Goal: Task Accomplishment & Management: Manage account settings

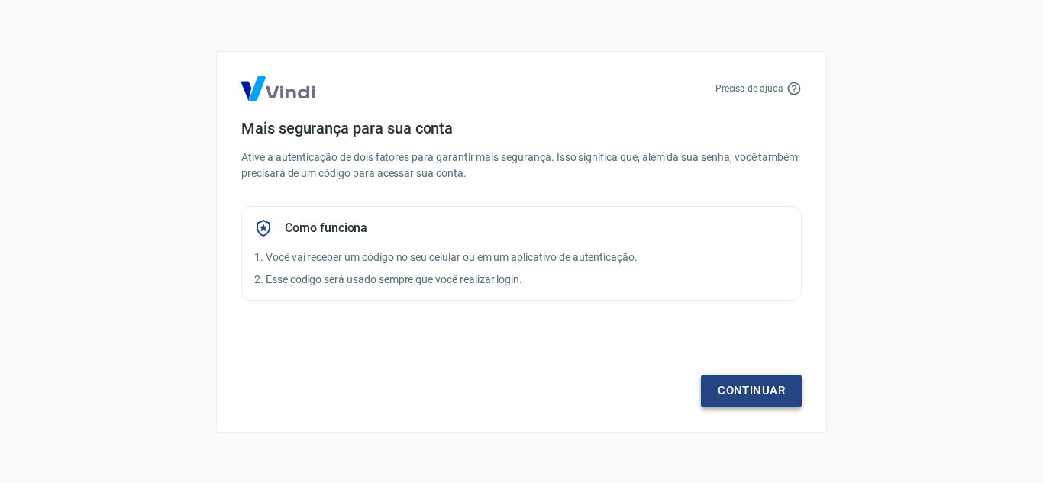
click at [727, 387] on link "Continuar" at bounding box center [751, 391] width 101 height 32
